Goal: Transaction & Acquisition: Subscribe to service/newsletter

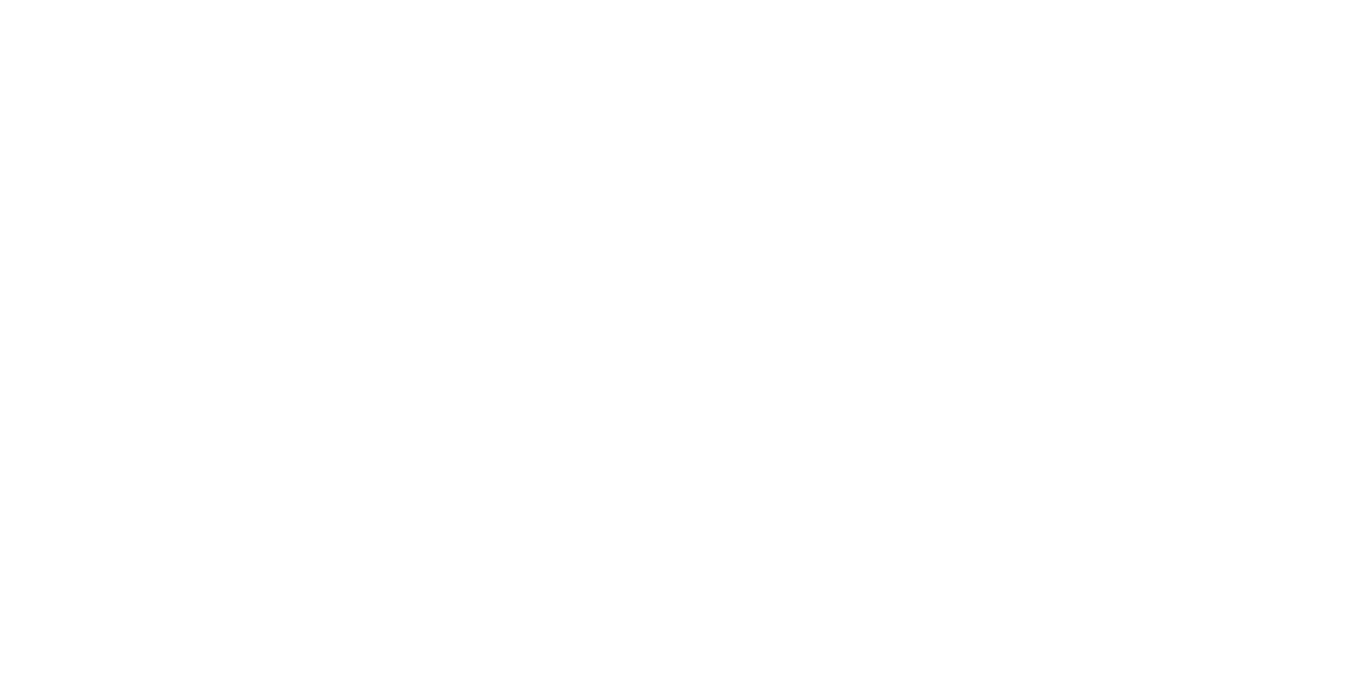
scroll to position [2213, 0]
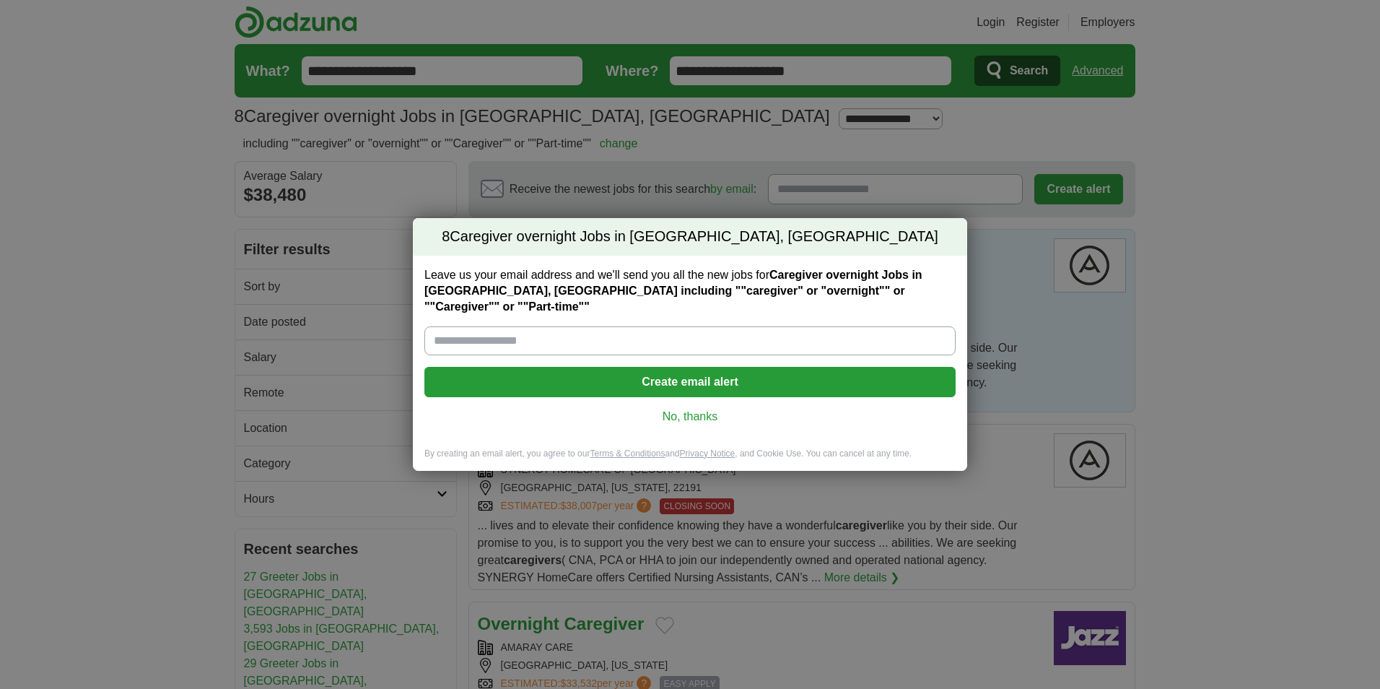
click at [457, 330] on input "Leave us your email address and we'll send you all the new jobs for Caregiver o…" at bounding box center [690, 340] width 531 height 29
type input "**********"
click at [671, 369] on button "Create email alert" at bounding box center [690, 382] width 531 height 30
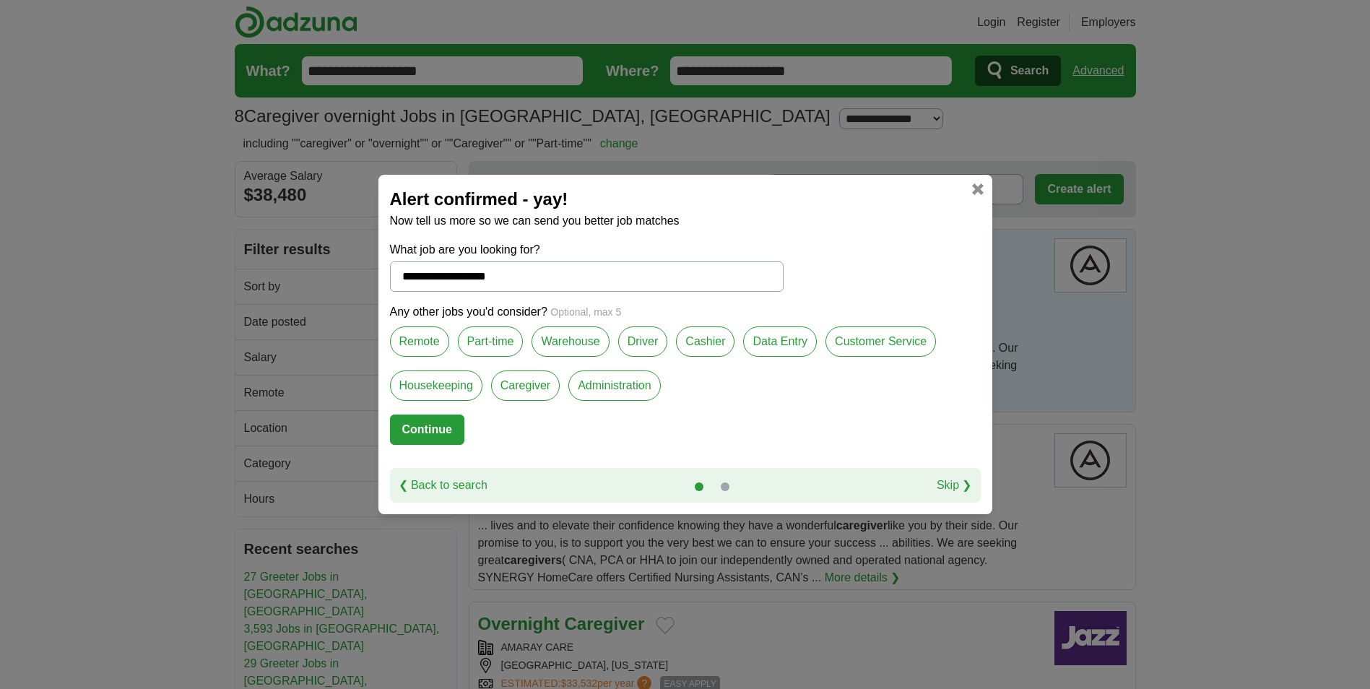
click at [868, 344] on label "Customer Service" at bounding box center [880, 341] width 110 height 30
click at [466, 346] on label "Part-time" at bounding box center [491, 341] width 66 height 30
click at [507, 389] on label "Caregiver" at bounding box center [525, 385] width 69 height 30
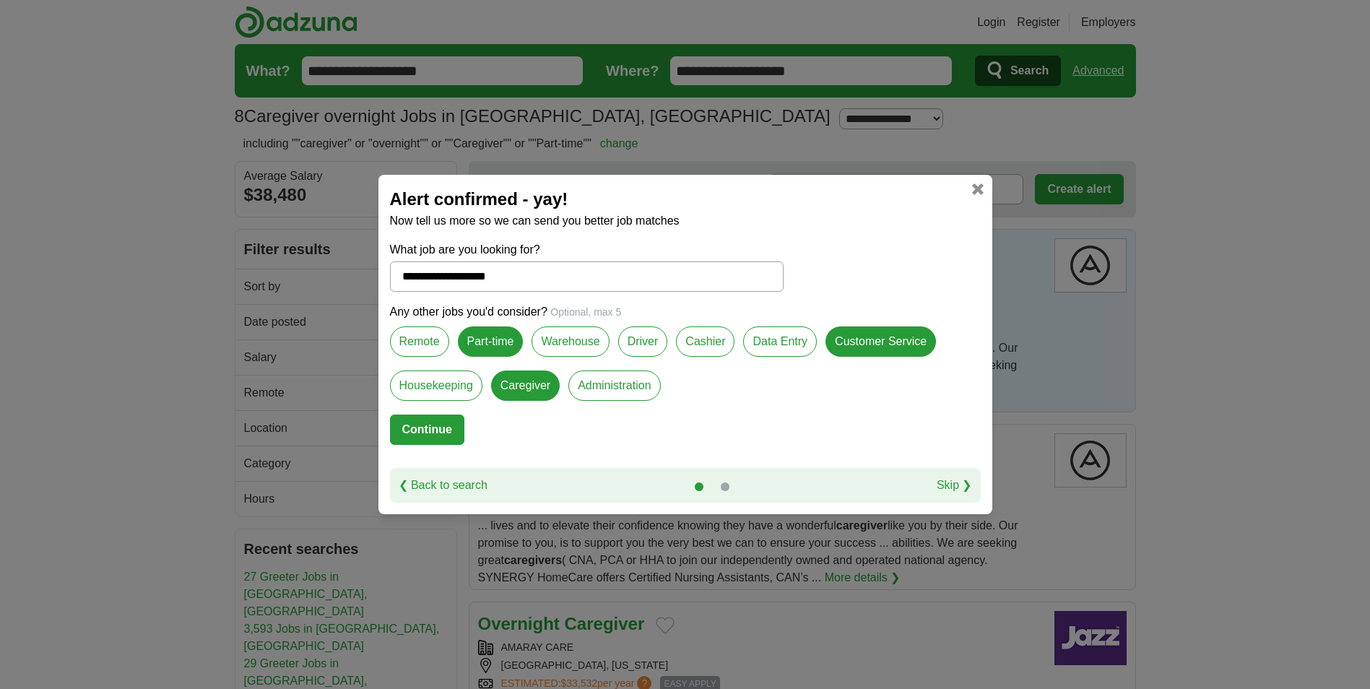
click at [684, 342] on label "Cashier" at bounding box center [705, 341] width 58 height 30
click at [429, 427] on button "Continue" at bounding box center [427, 429] width 74 height 30
select select "**"
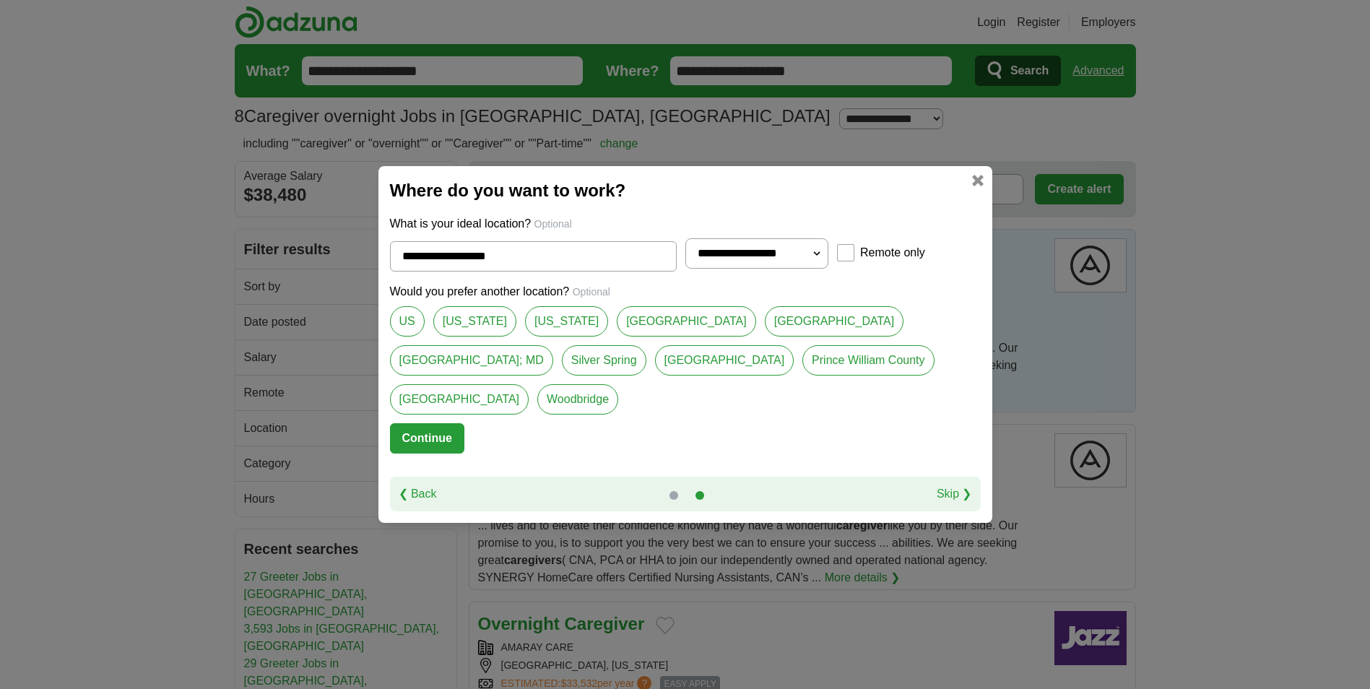
click at [467, 336] on link "[US_STATE]" at bounding box center [474, 321] width 83 height 30
type input "********"
click at [435, 426] on button "Continue" at bounding box center [427, 438] width 74 height 30
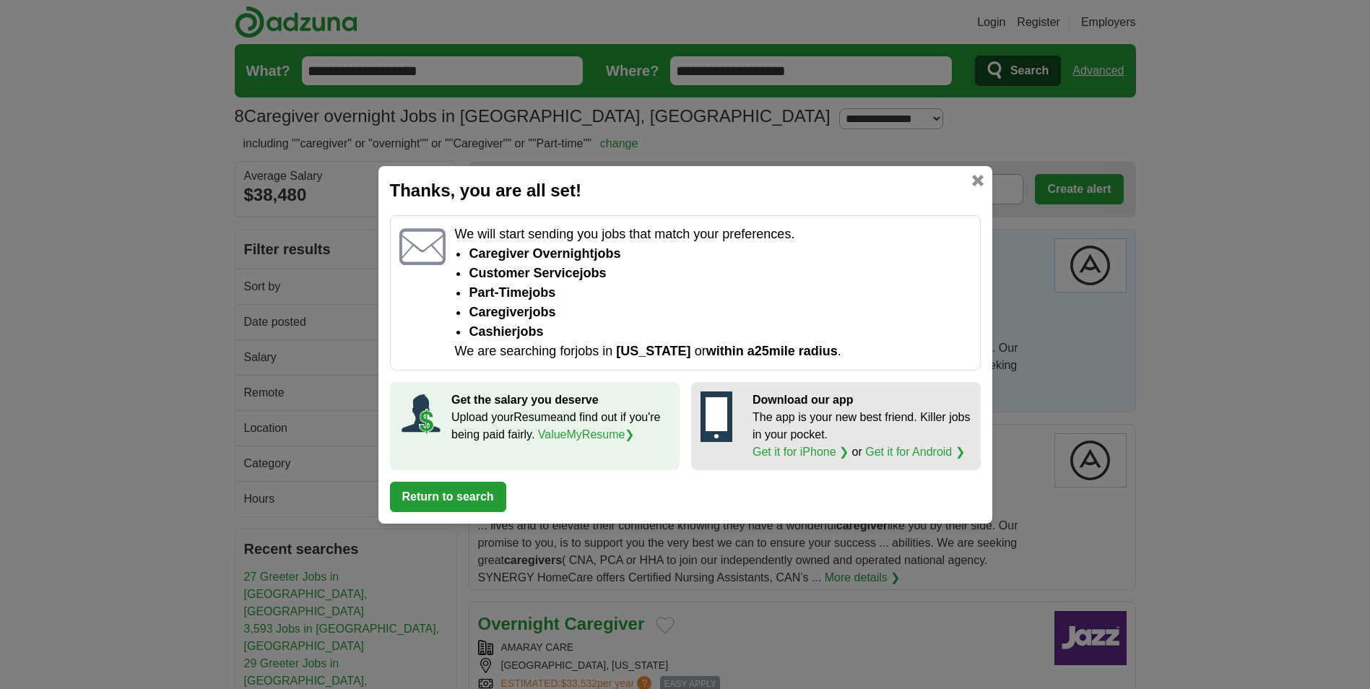
click at [470, 496] on button "Return to search" at bounding box center [448, 497] width 116 height 30
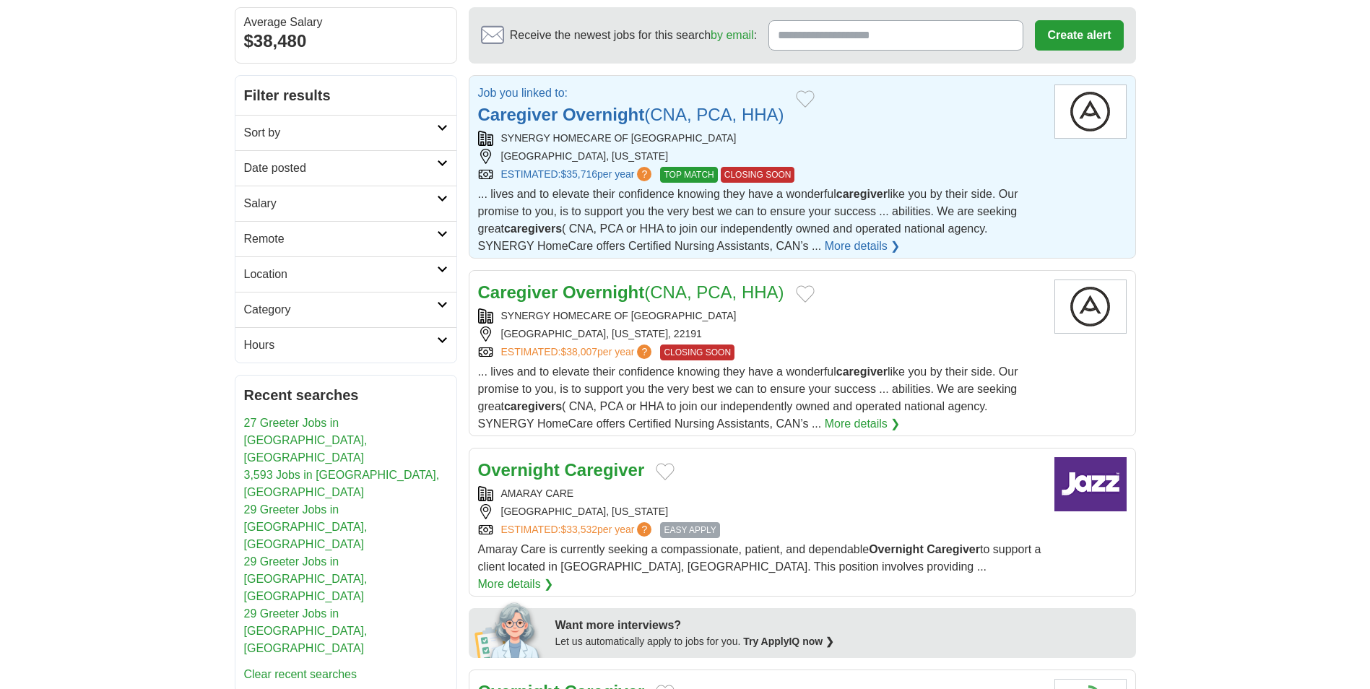
scroll to position [202, 0]
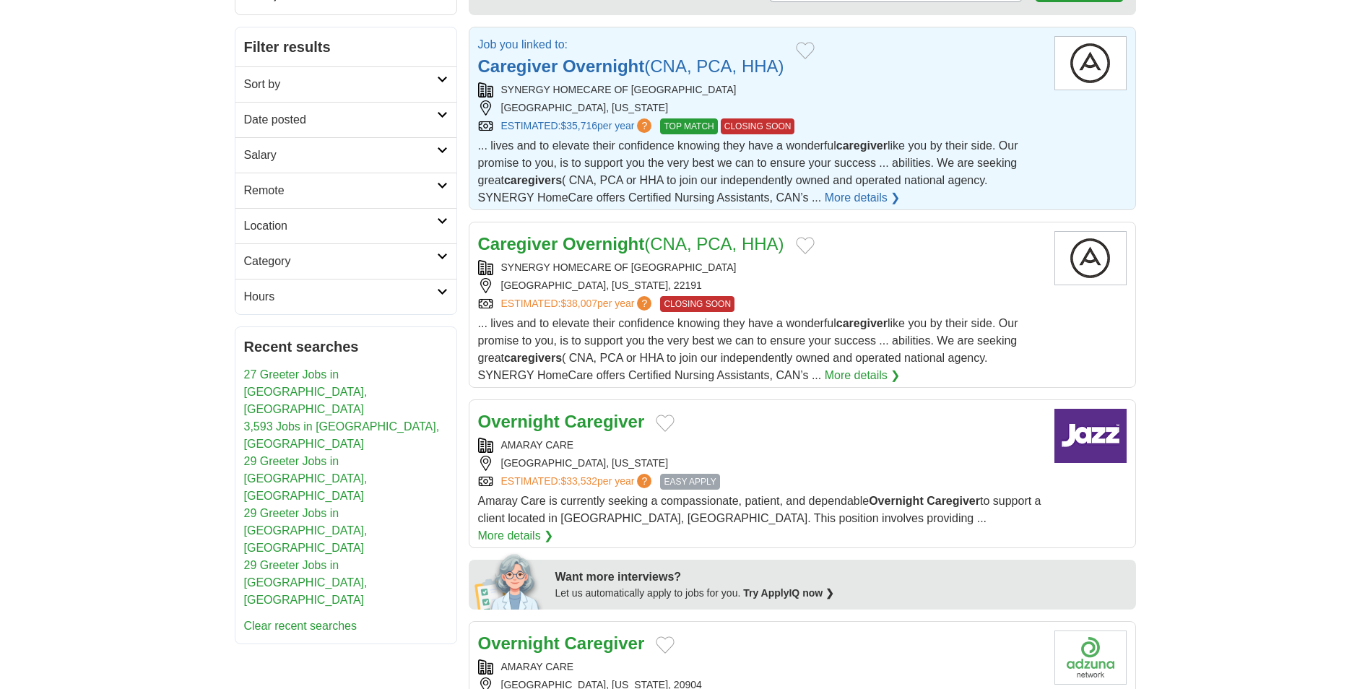
click at [554, 527] on link "More details ❯" at bounding box center [516, 535] width 76 height 17
